Goal: Task Accomplishment & Management: Manage account settings

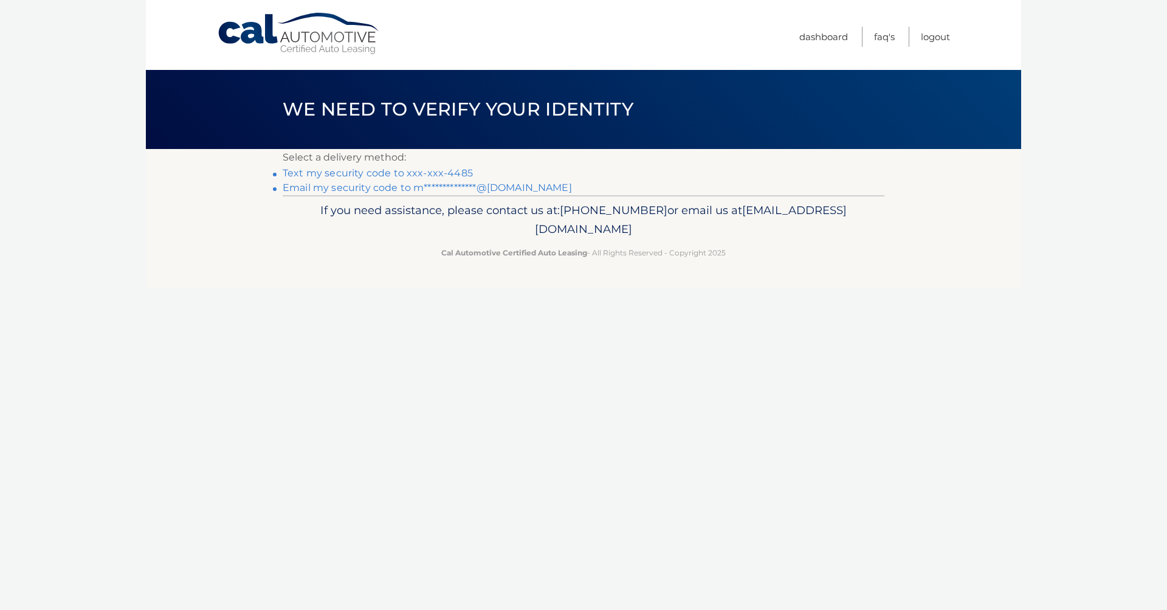
click at [443, 176] on link "Text my security code to xxx-xxx-4485" at bounding box center [378, 173] width 190 height 12
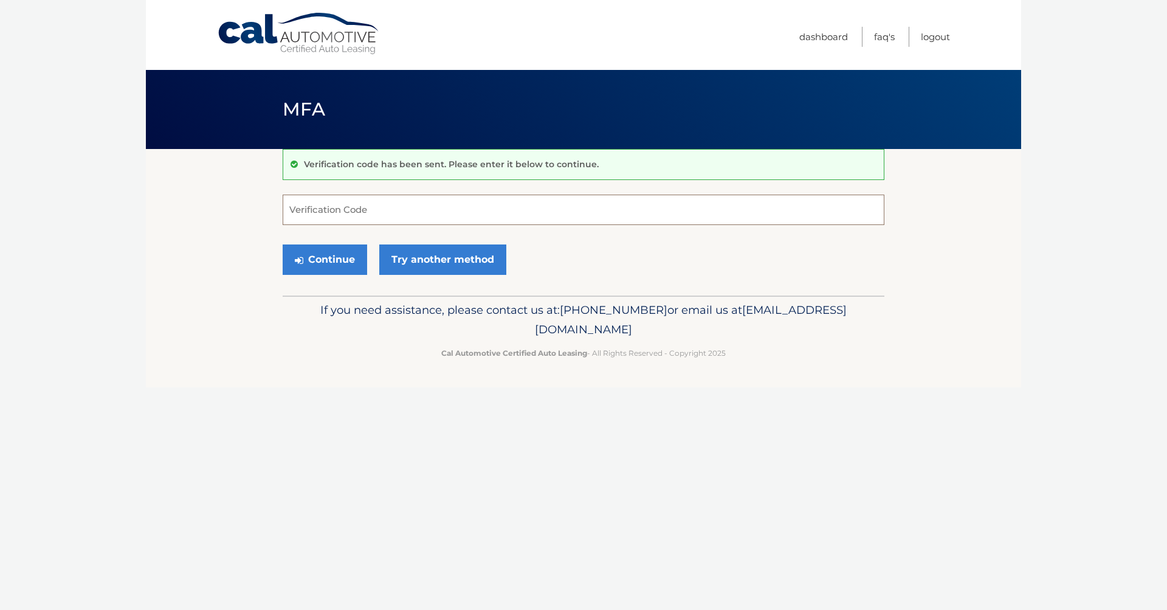
click at [435, 207] on input "Verification Code" at bounding box center [584, 210] width 602 height 30
type input "432733"
click at [334, 258] on button "Continue" at bounding box center [325, 259] width 84 height 30
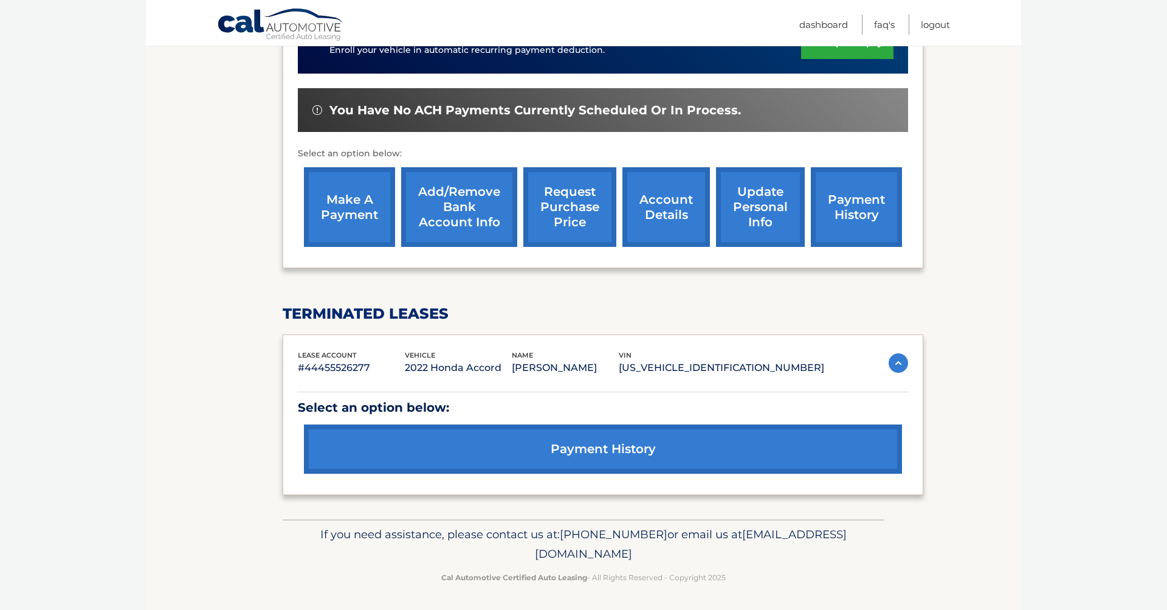
scroll to position [355, 0]
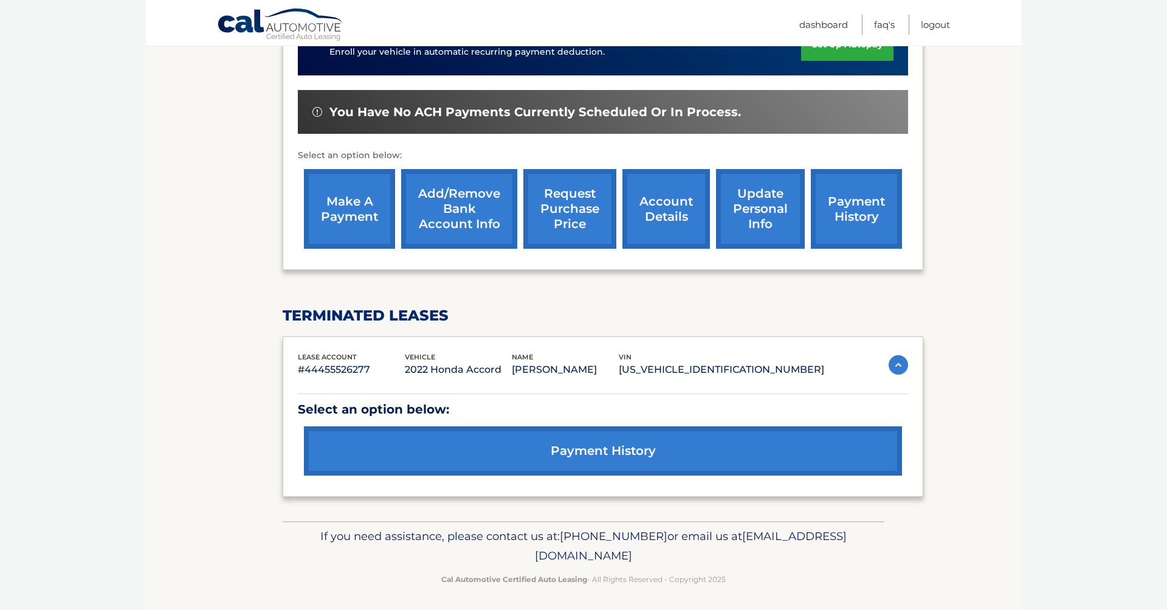
click at [357, 196] on link "make a payment" at bounding box center [349, 209] width 91 height 80
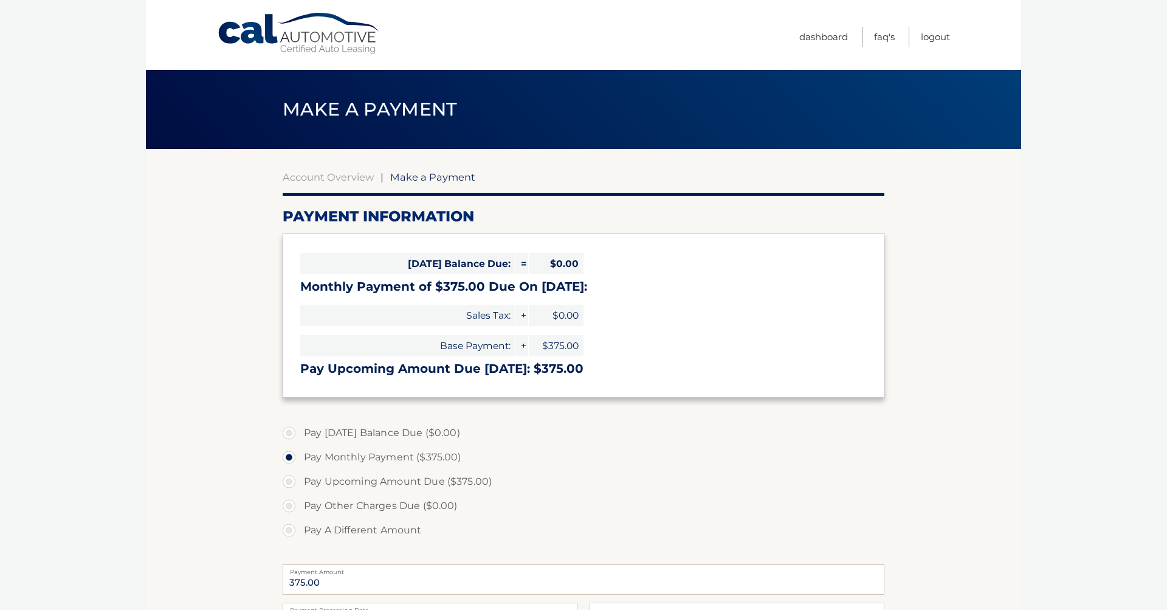
select select "NWVjMmI3OGEtMWQ5My00MjRhLWJlZTQtYzBmZjZiYjkyODMy"
click at [939, 35] on link "Logout" at bounding box center [935, 37] width 29 height 20
